Goal: Check status

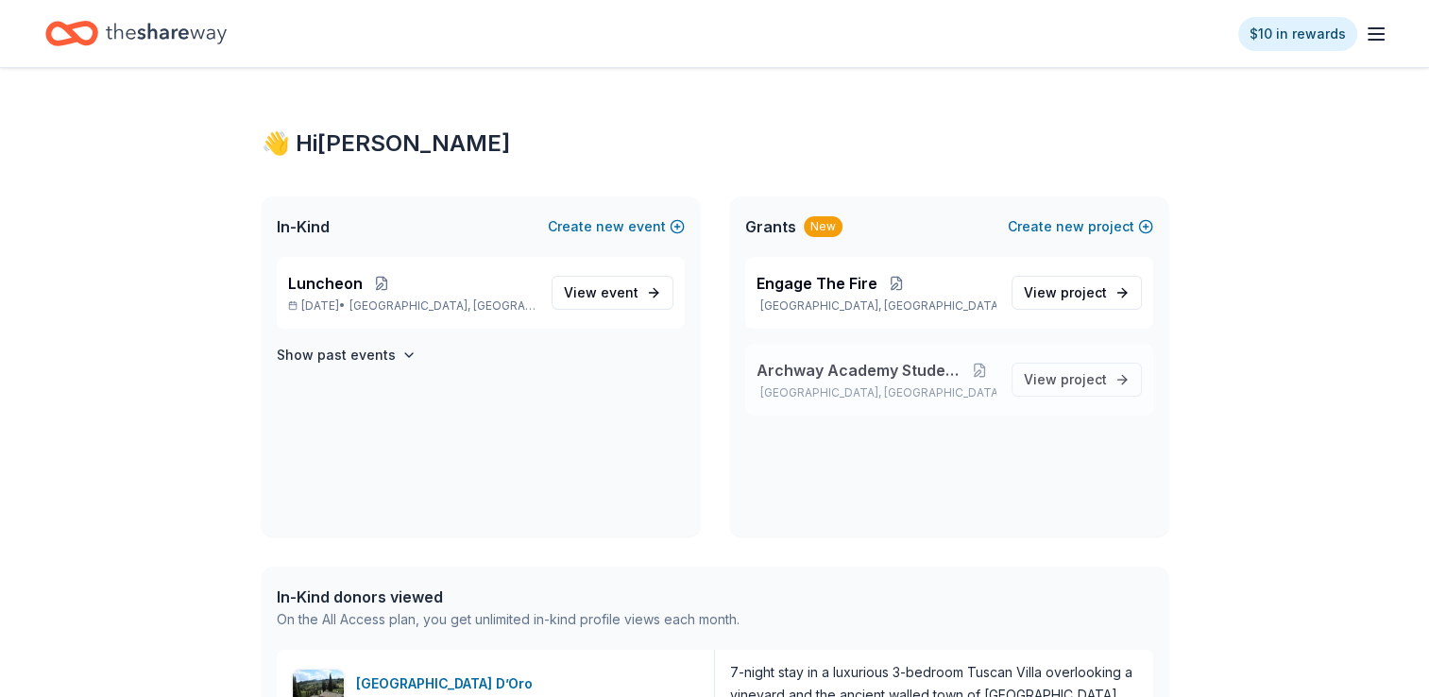
click at [846, 379] on span "Archway Academy Student Fund" at bounding box center [861, 370] width 208 height 23
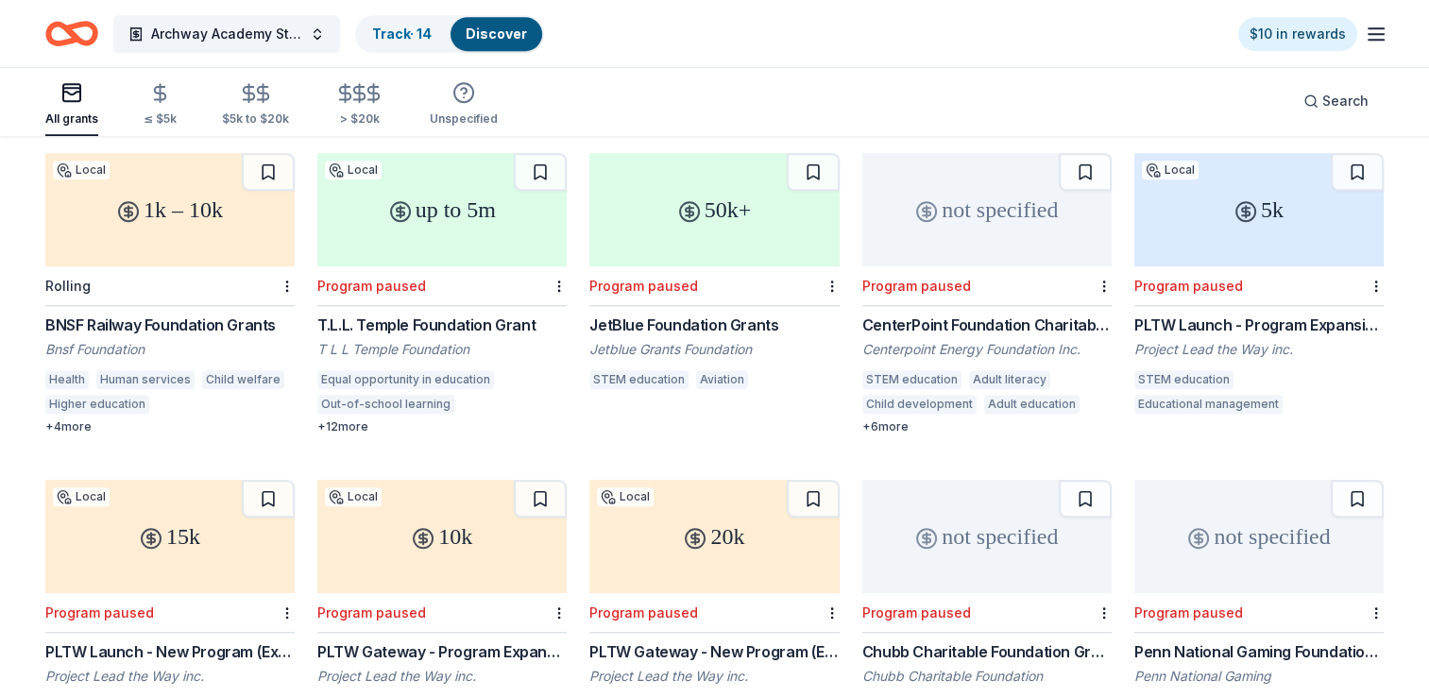
scroll to position [1606, 0]
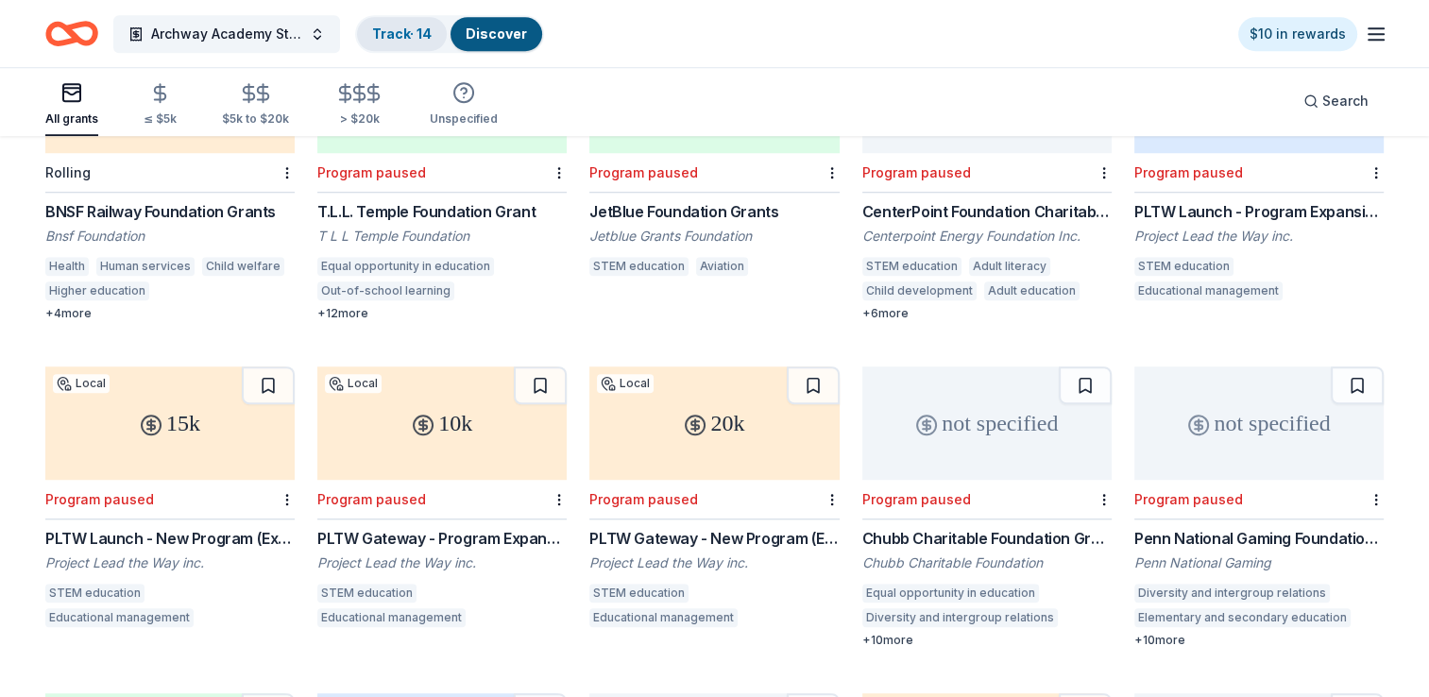
click at [392, 40] on link "Track · 14" at bounding box center [402, 34] width 60 height 16
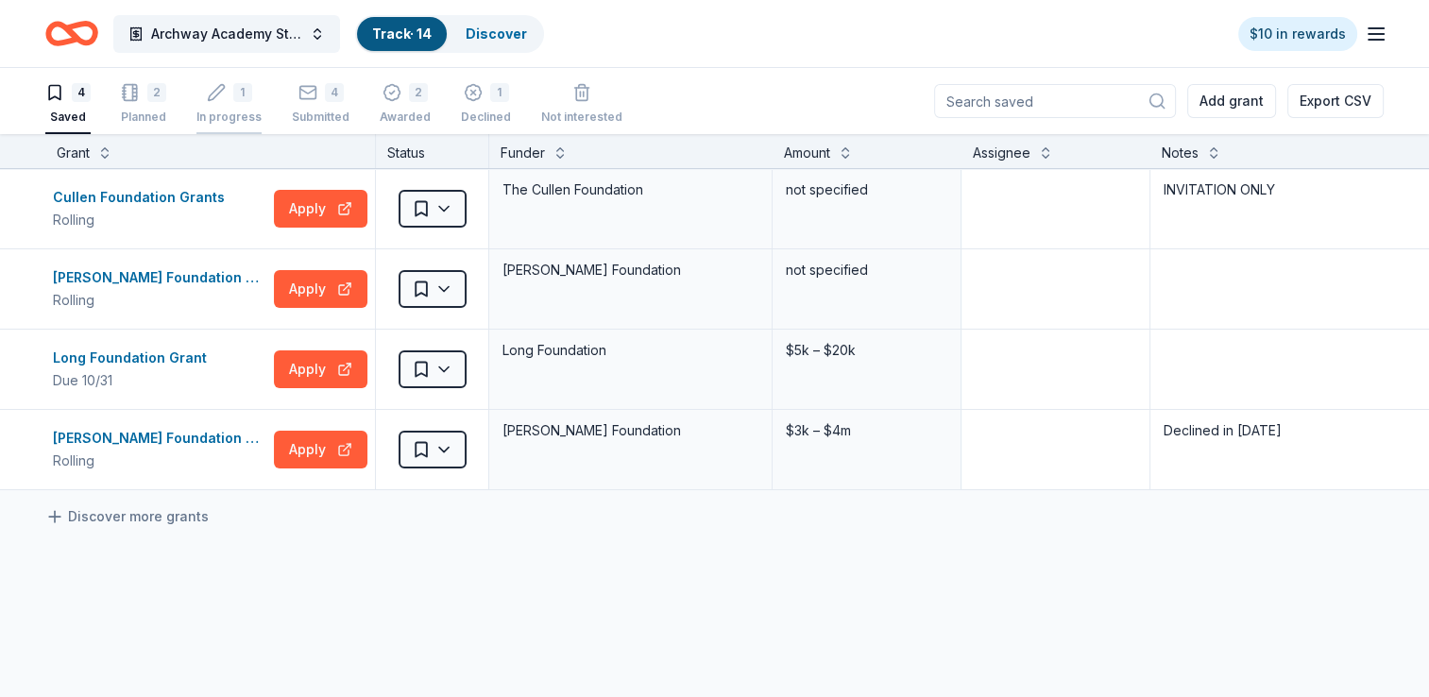
click at [238, 107] on div "1 In progress" at bounding box center [228, 104] width 65 height 42
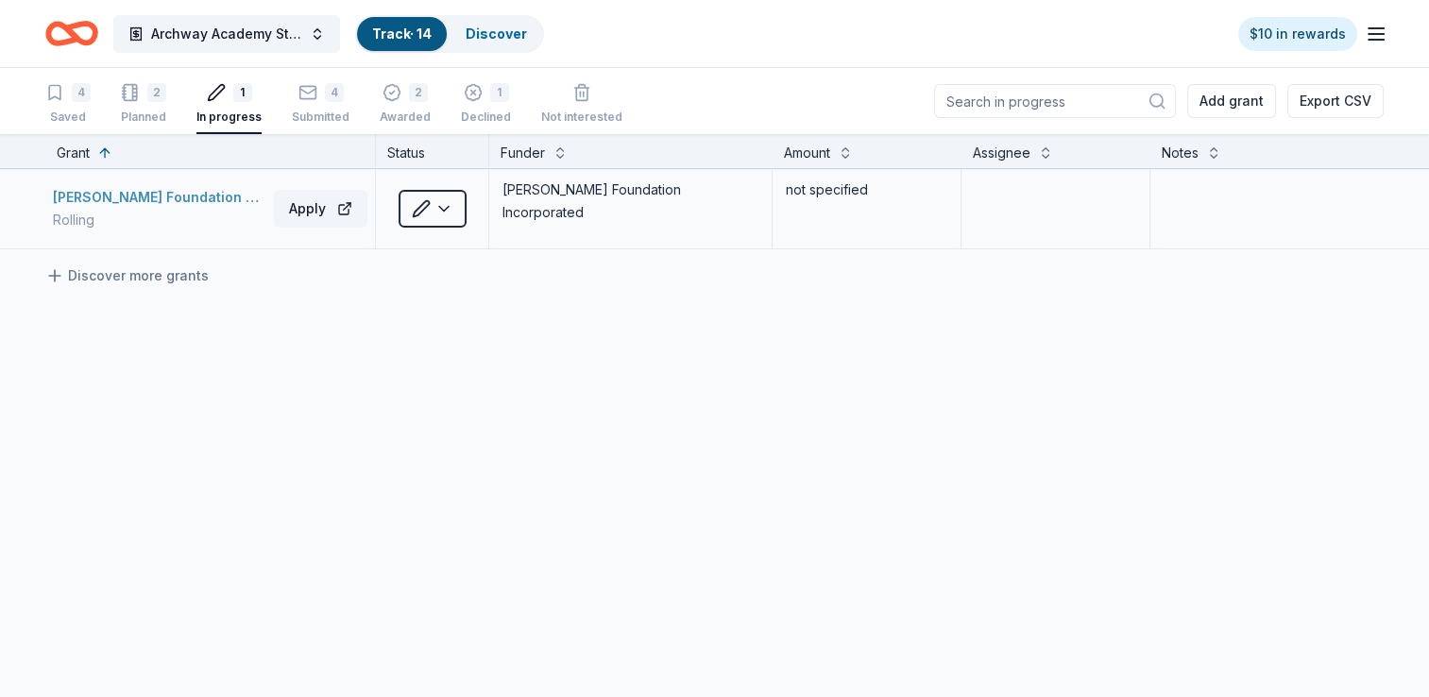
click at [246, 212] on div "Rolling" at bounding box center [160, 220] width 214 height 23
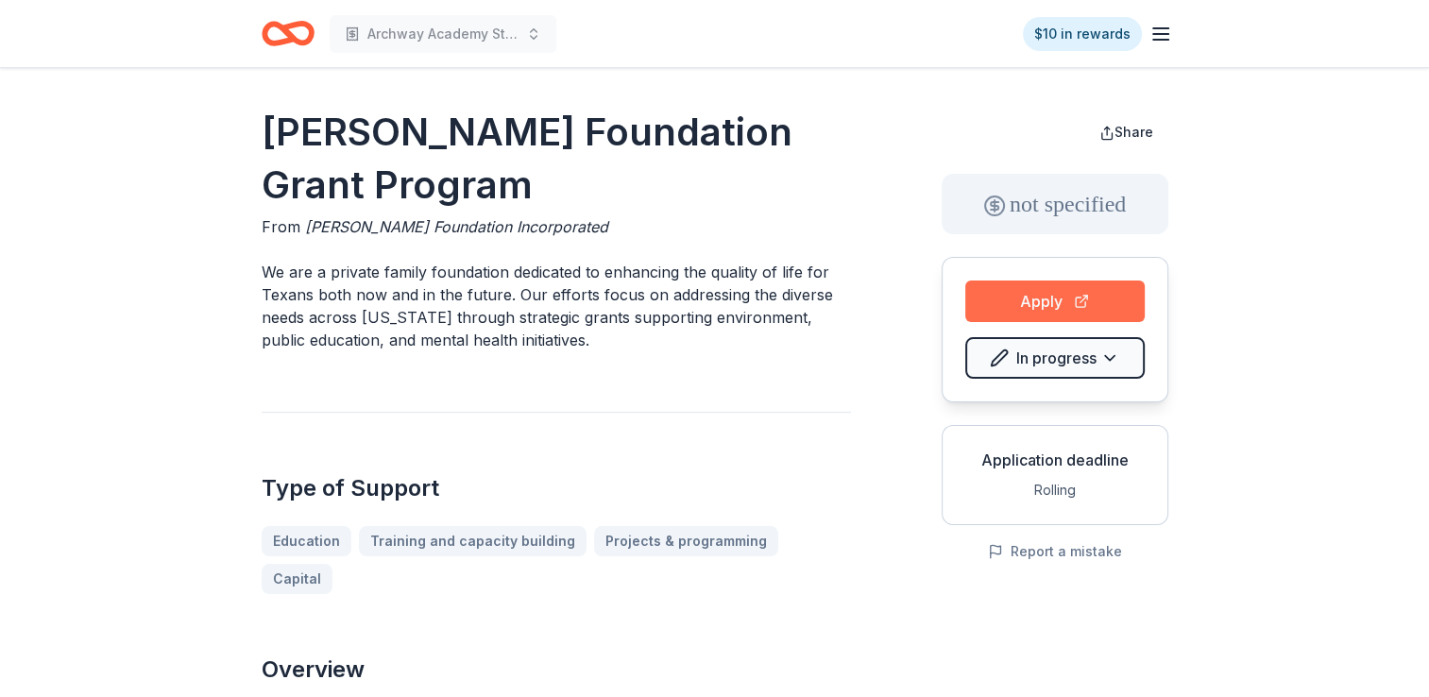
click at [1047, 302] on button "Apply" at bounding box center [1054, 302] width 179 height 42
